Goal: Information Seeking & Learning: Learn about a topic

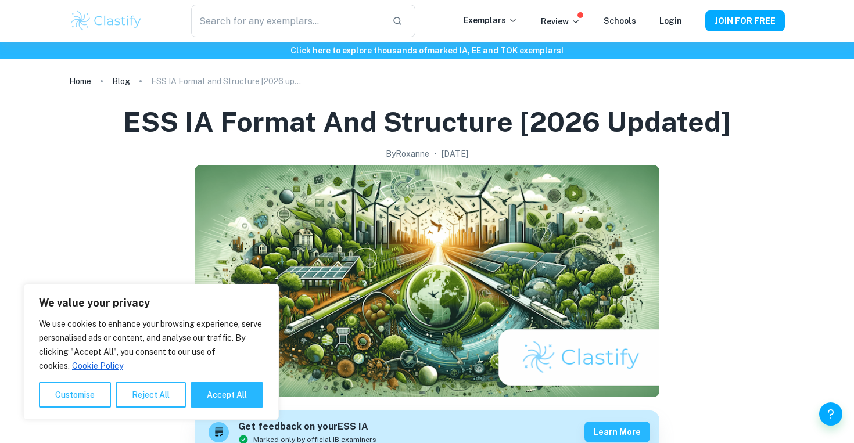
click at [220, 388] on button "Accept All" at bounding box center [227, 395] width 73 height 26
checkbox input "true"
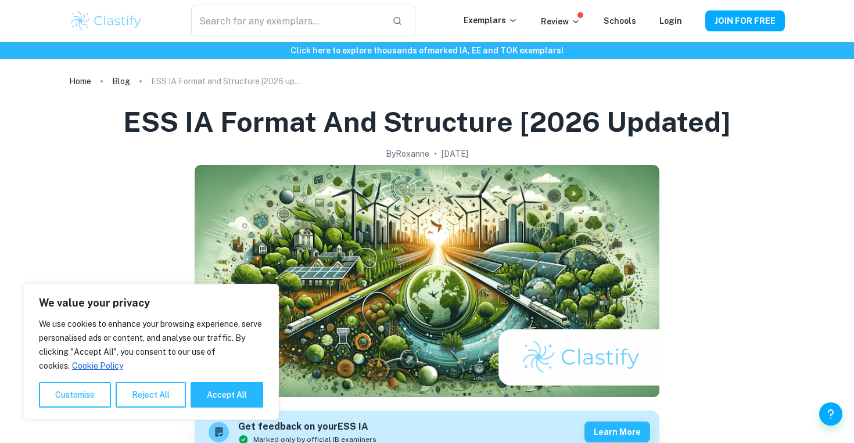
checkbox input "true"
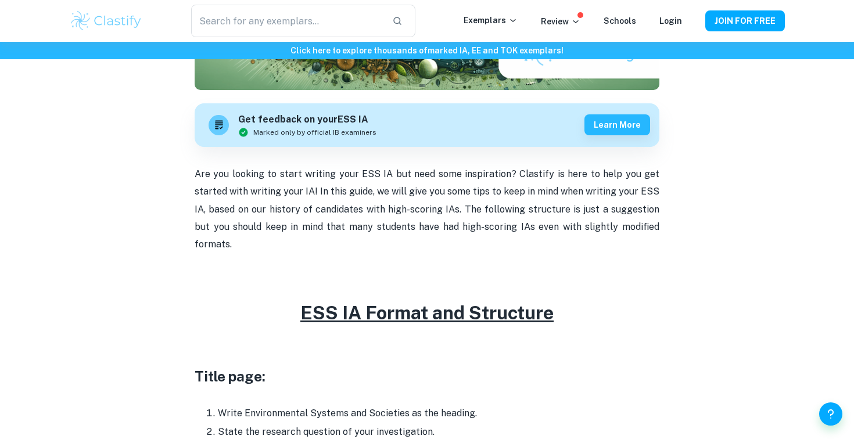
scroll to position [386, 0]
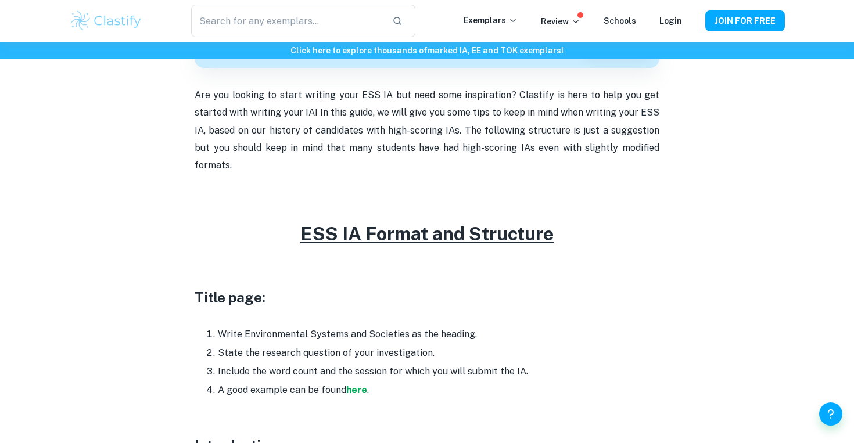
click at [226, 325] on li "Write Environmental Systems and Societies as the heading." at bounding box center [439, 334] width 442 height 19
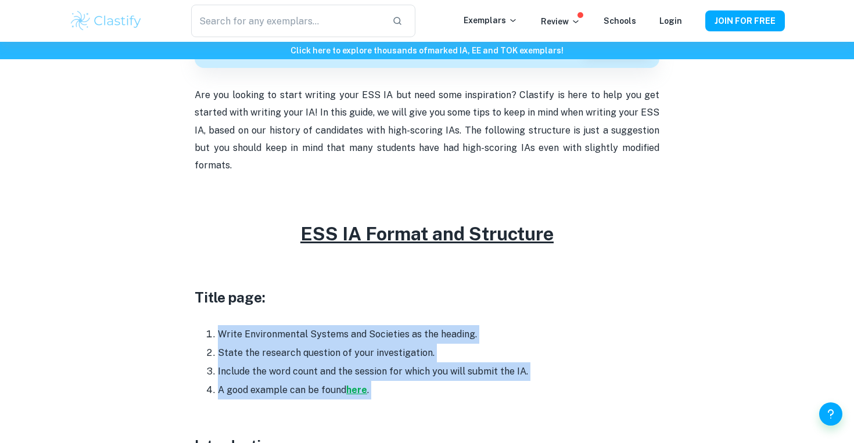
drag, startPoint x: 226, startPoint y: 316, endPoint x: 363, endPoint y: 370, distance: 146.6
click at [369, 370] on ol "Write Environmental Systems and Societies as the heading. State the research qu…" at bounding box center [427, 362] width 465 height 74
click at [266, 325] on li "Write Environmental Systems and Societies as the heading." at bounding box center [439, 334] width 442 height 19
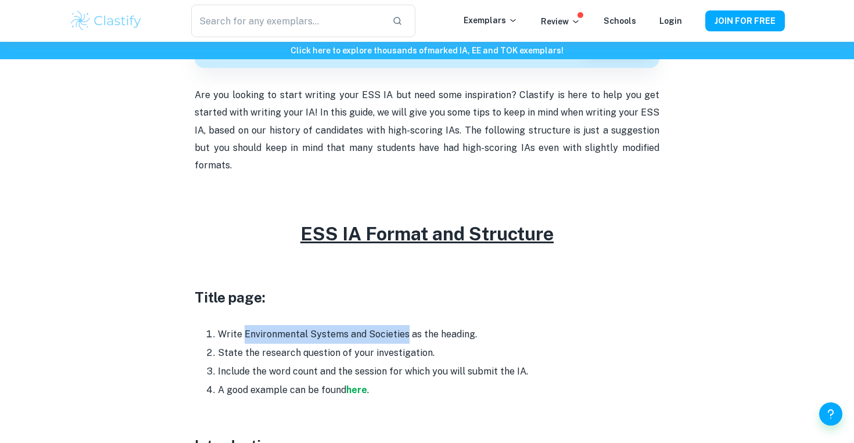
drag, startPoint x: 266, startPoint y: 310, endPoint x: 392, endPoint y: 309, distance: 126.1
click at [392, 325] on li "Write Environmental Systems and Societies as the heading." at bounding box center [439, 334] width 442 height 19
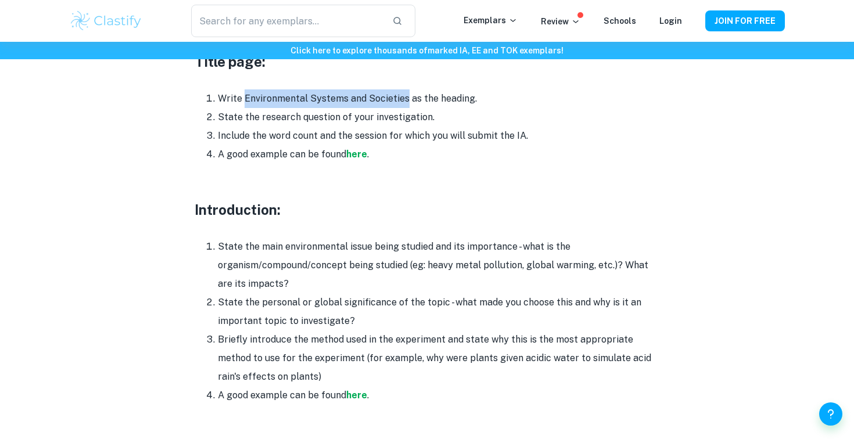
scroll to position [626, 0]
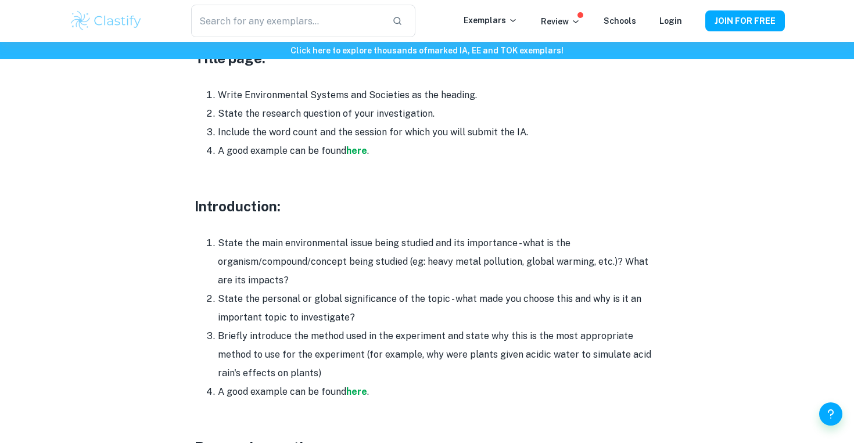
click at [308, 234] on li "State the main environmental issue being studied and its importance - what is t…" at bounding box center [439, 262] width 442 height 56
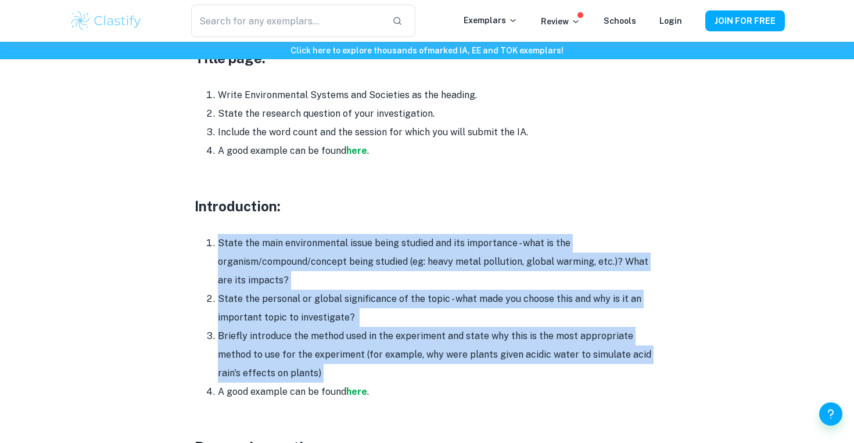
drag, startPoint x: 308, startPoint y: 217, endPoint x: 389, endPoint y: 352, distance: 157.0
click at [389, 352] on ol "State the main environmental issue being studied and its importance - what is t…" at bounding box center [427, 317] width 465 height 167
copy ol "State the main environmental issue being studied and its importance - what is t…"
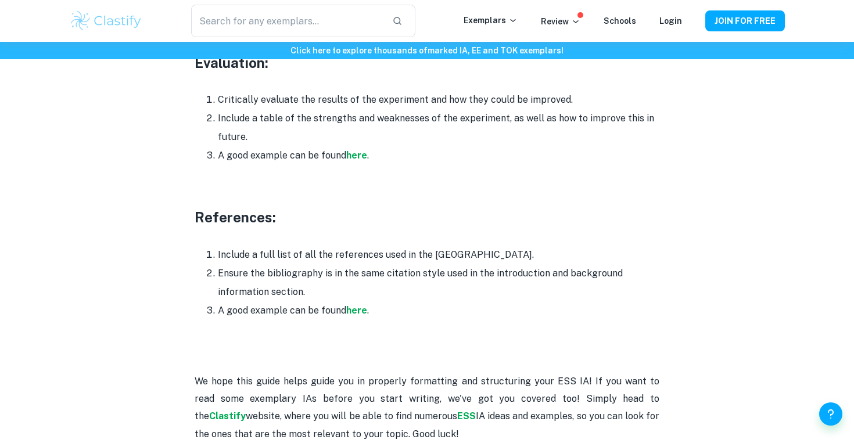
scroll to position [3293, 0]
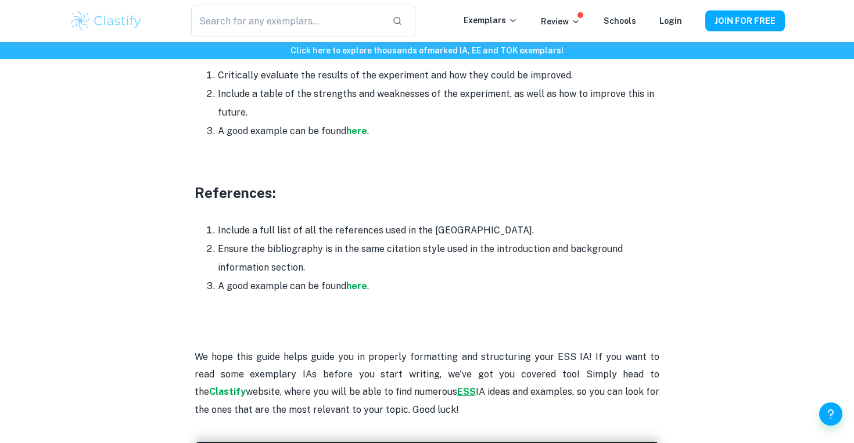
click at [457, 386] on strong "ESS" at bounding box center [466, 391] width 19 height 11
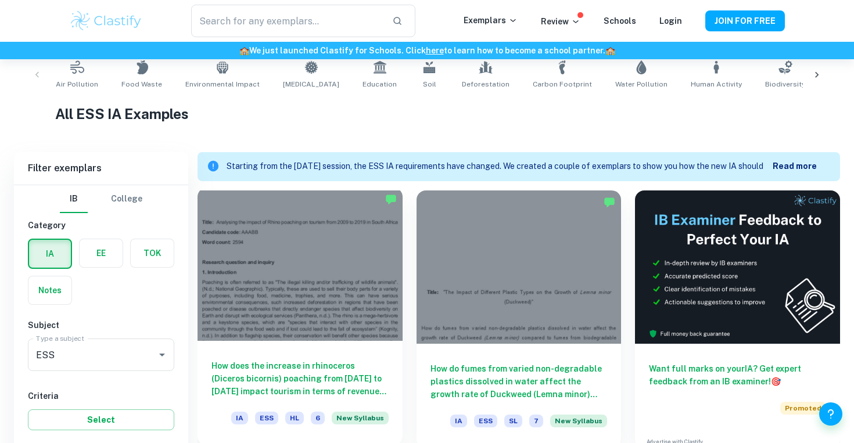
scroll to position [343, 0]
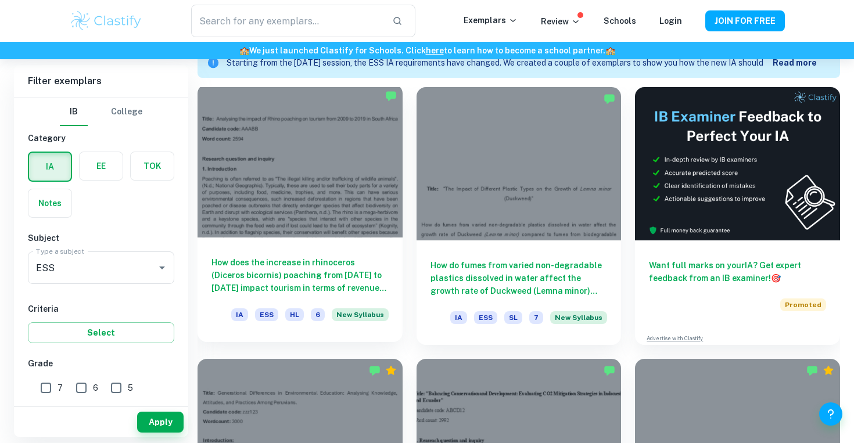
click at [333, 223] on div at bounding box center [300, 160] width 205 height 153
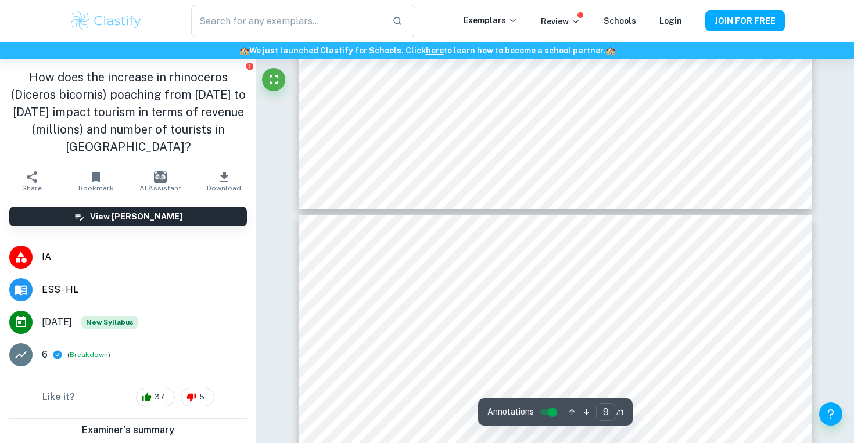
scroll to position [5885, 0]
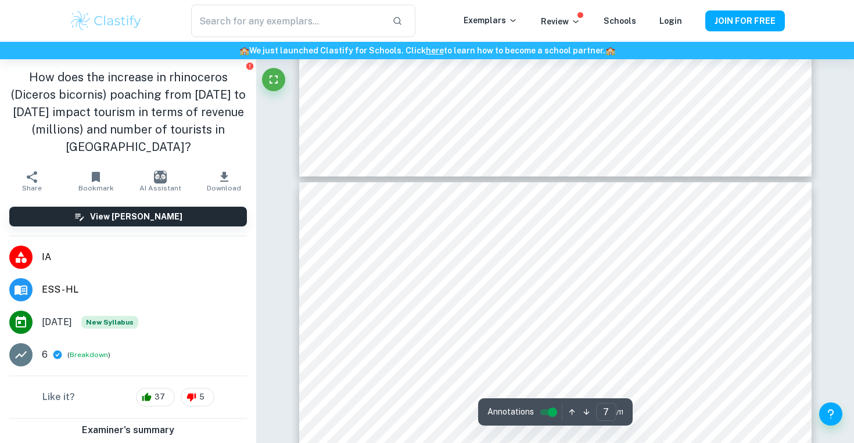
type input "6"
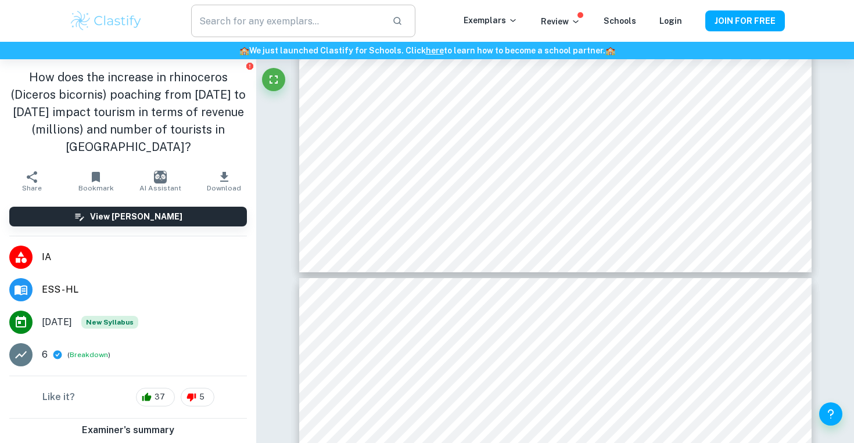
scroll to position [0, 0]
